Goal: Check status

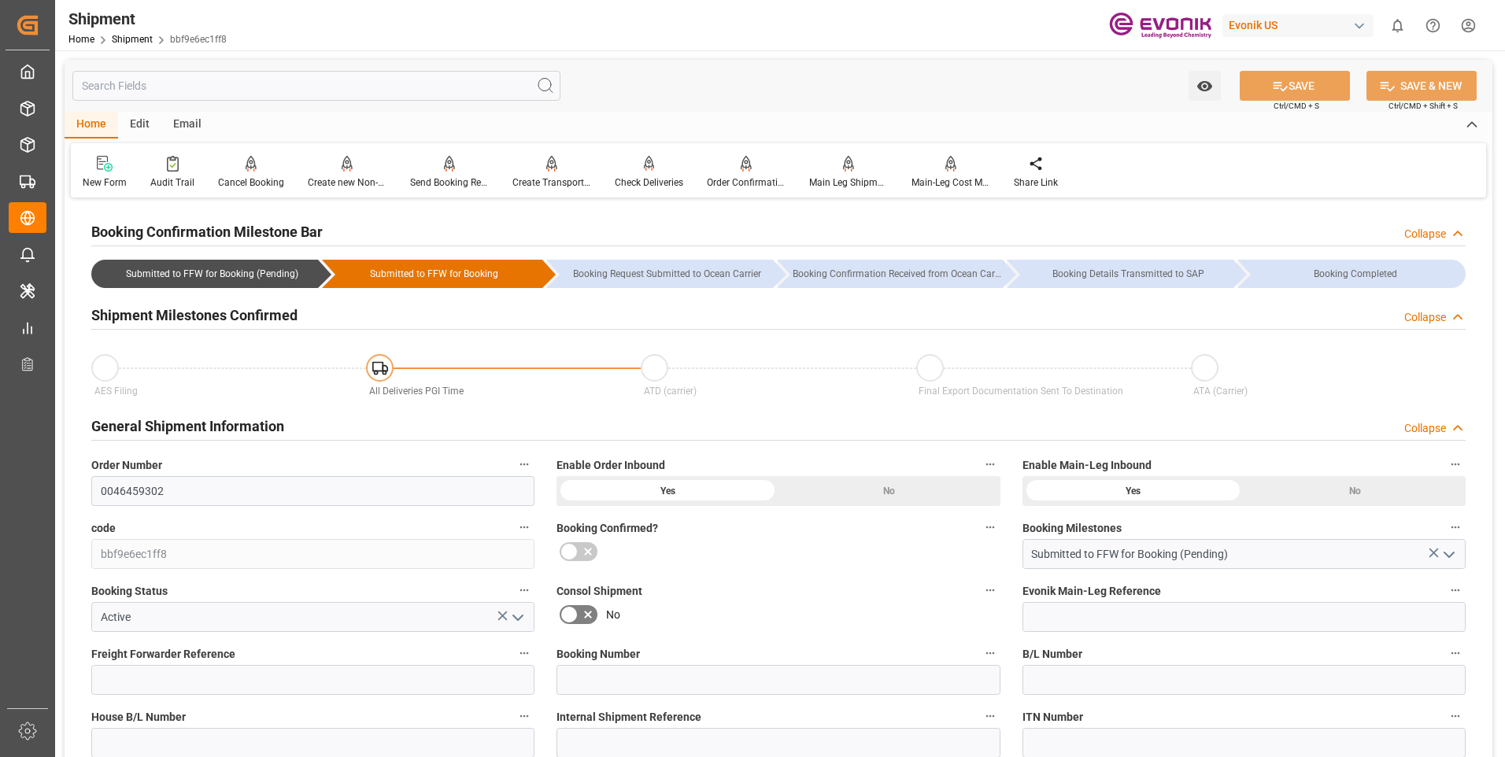
scroll to position [839, 0]
